Goal: Information Seeking & Learning: Stay updated

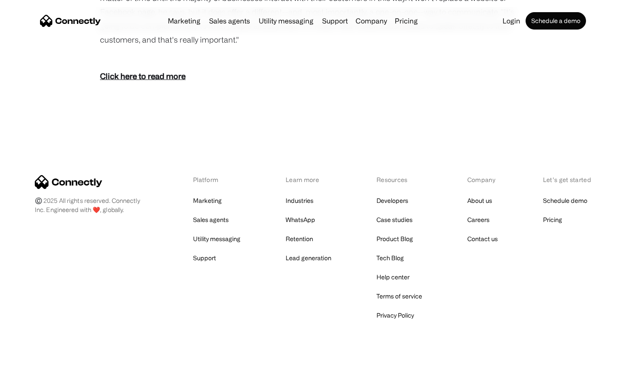
scroll to position [1254, 0]
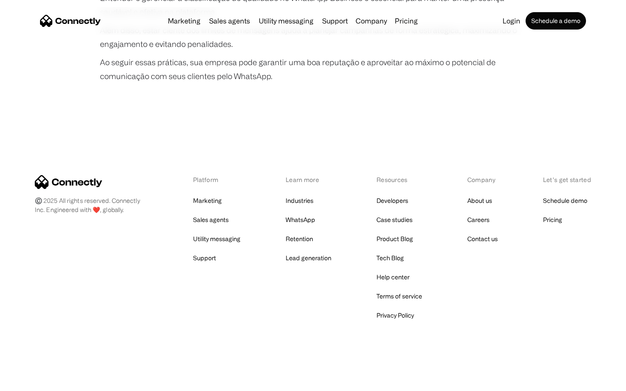
scroll to position [1628, 0]
